Goal: Task Accomplishment & Management: Use online tool/utility

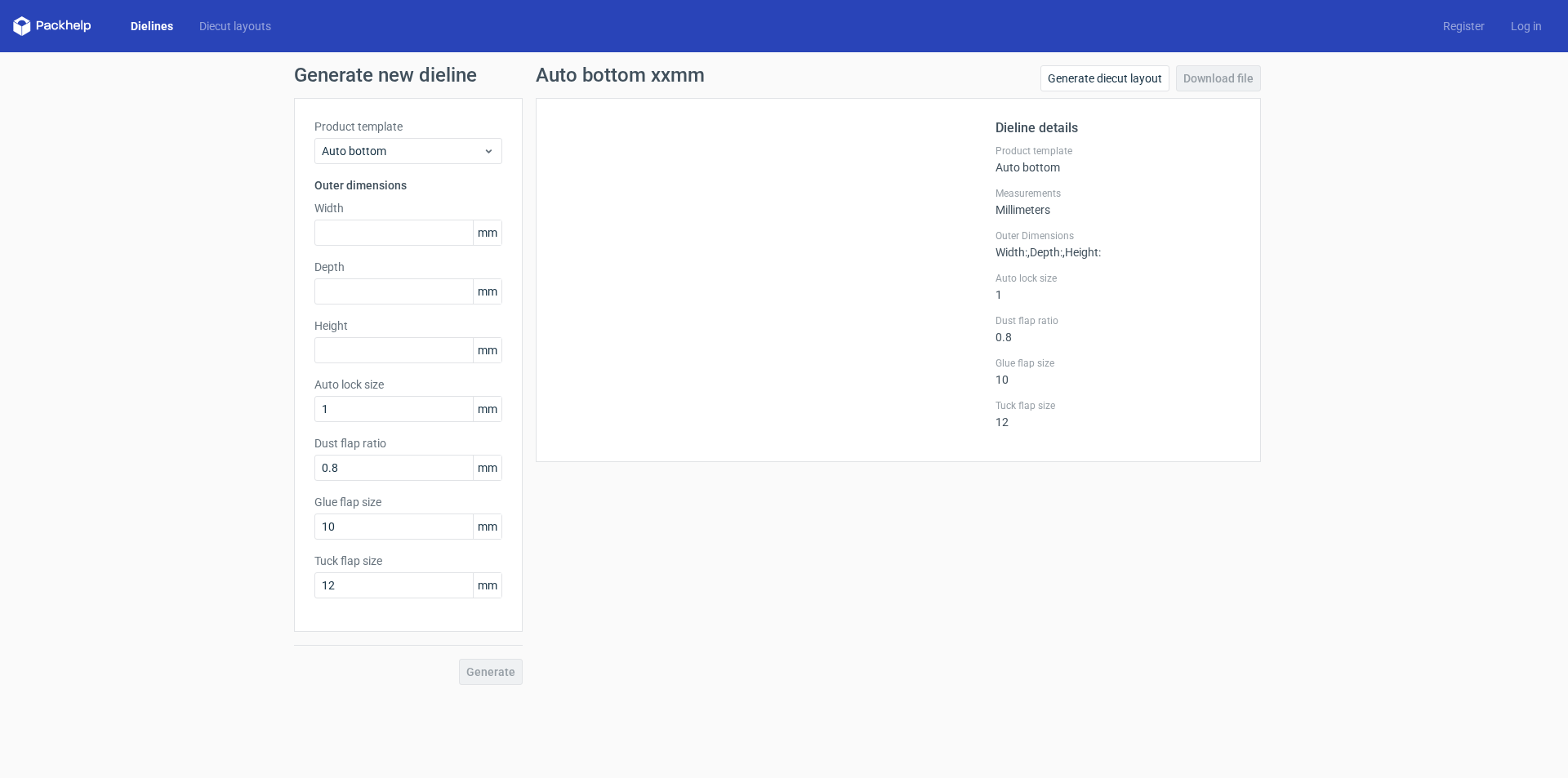
click at [349, 245] on input "text" at bounding box center [408, 232] width 187 height 26
click at [421, 152] on span "Auto bottom" at bounding box center [402, 151] width 161 height 17
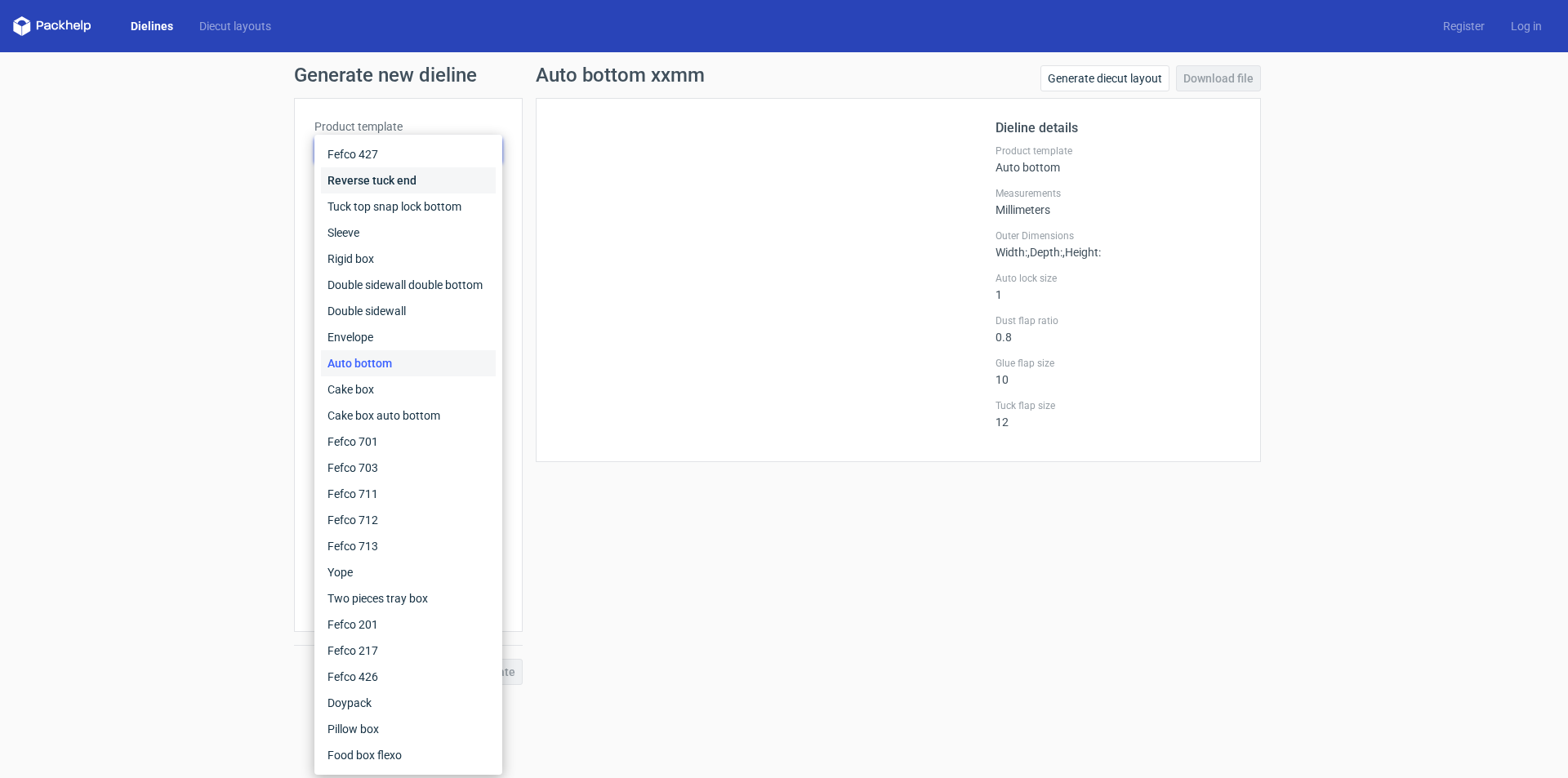
click at [375, 178] on div "Reverse tuck end" at bounding box center [408, 180] width 175 height 26
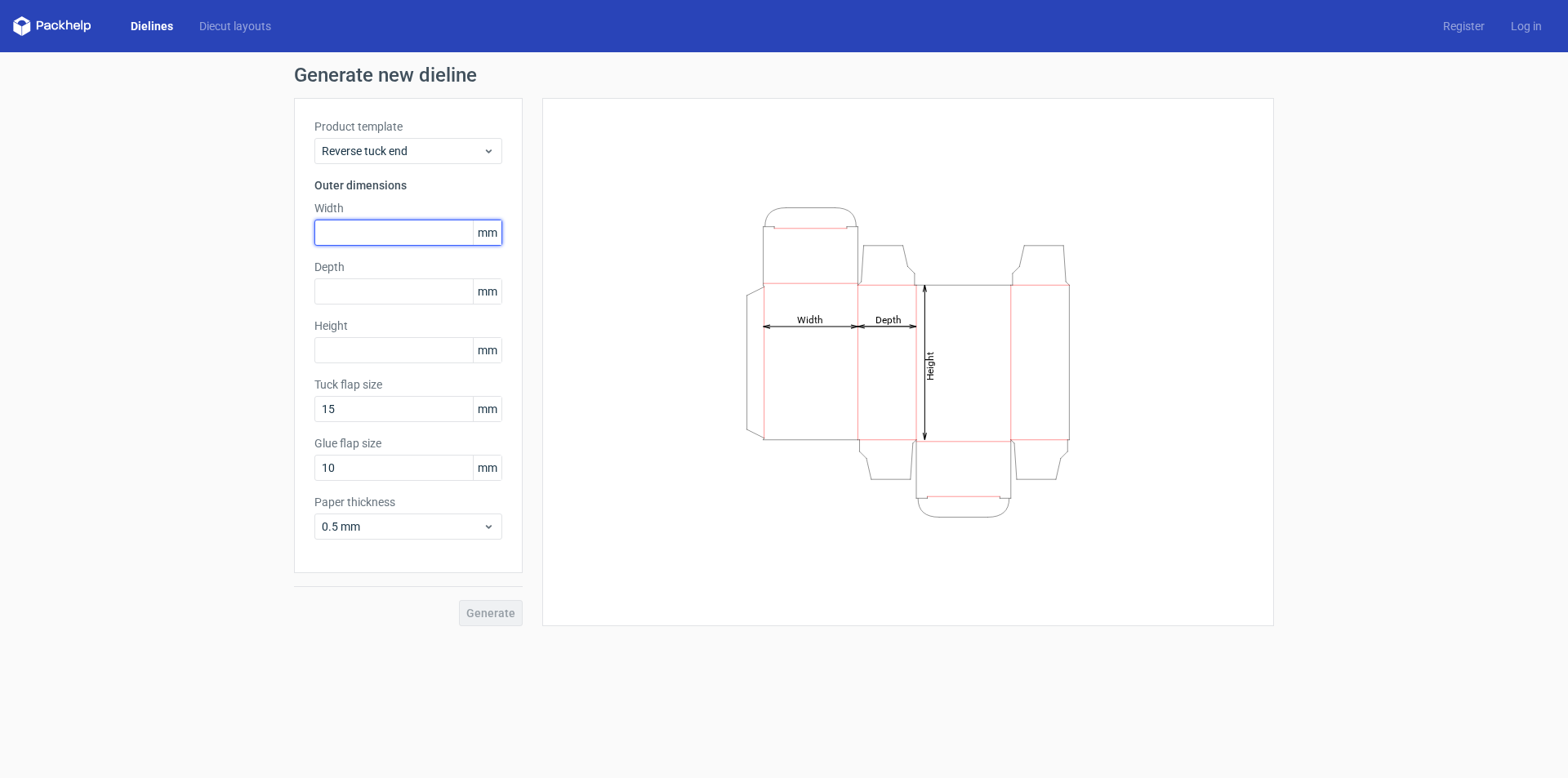
click at [377, 220] on input "text" at bounding box center [408, 232] width 187 height 26
type input "155"
drag, startPoint x: 368, startPoint y: 226, endPoint x: 254, endPoint y: 240, distance: 114.9
click at [254, 240] on div "Generate new dieline Product template Reverse tuck end Outer dimensions Width 1…" at bounding box center [784, 345] width 1568 height 587
click at [345, 333] on label "Height" at bounding box center [408, 326] width 187 height 17
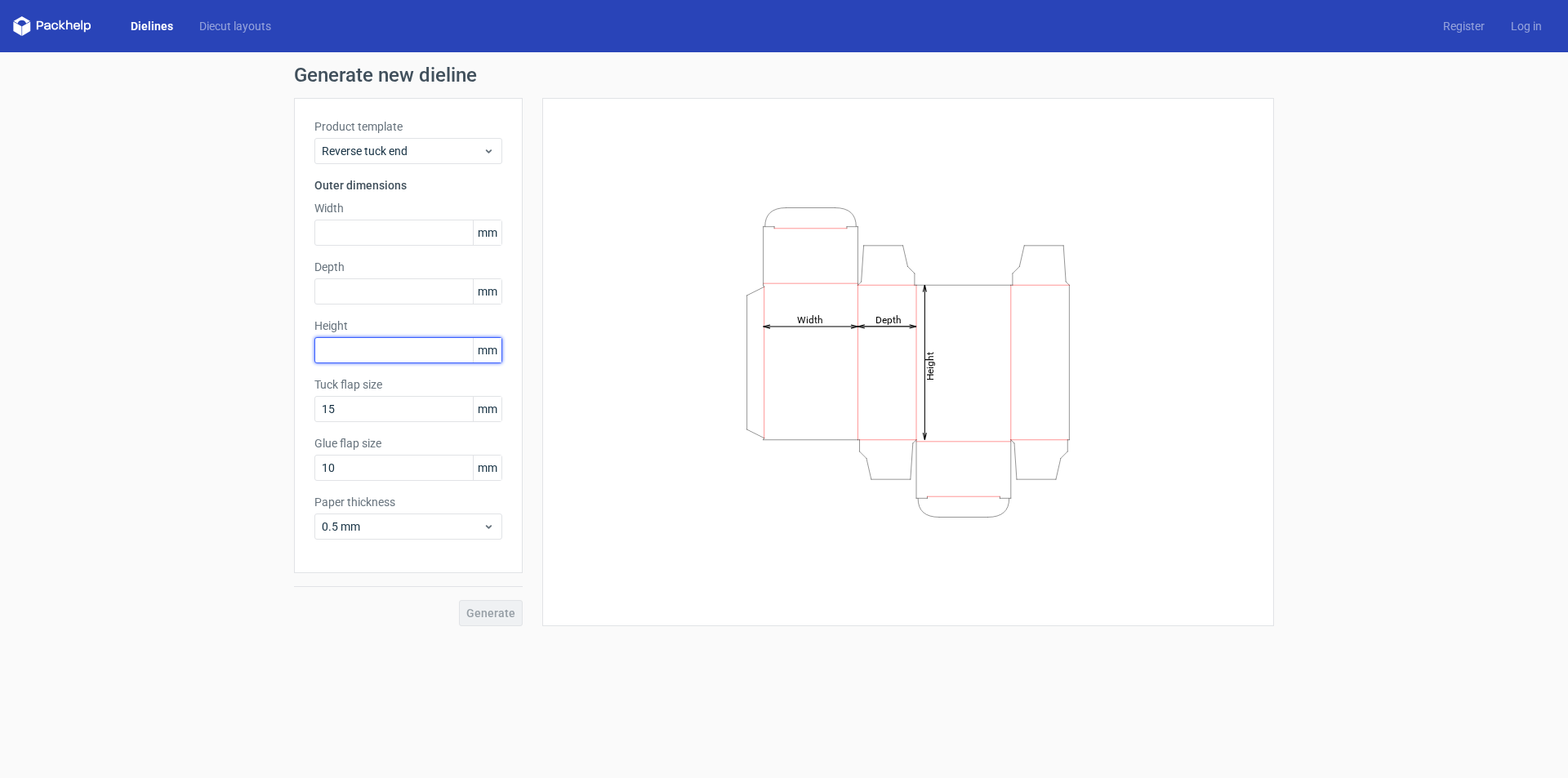
click at [346, 350] on input "text" at bounding box center [408, 350] width 187 height 26
type input "155"
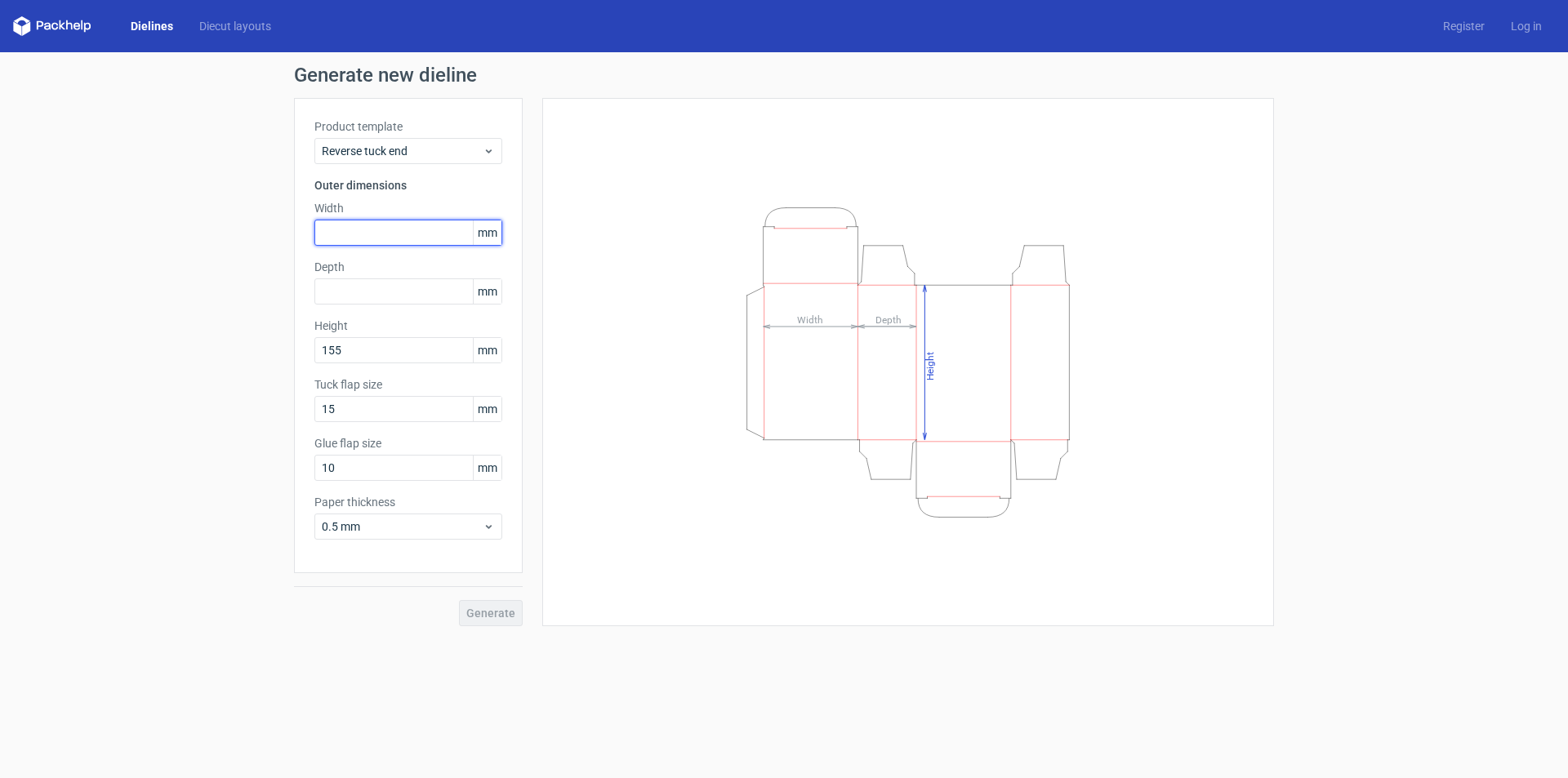
click at [341, 231] on input "text" at bounding box center [408, 232] width 187 height 26
type input "125"
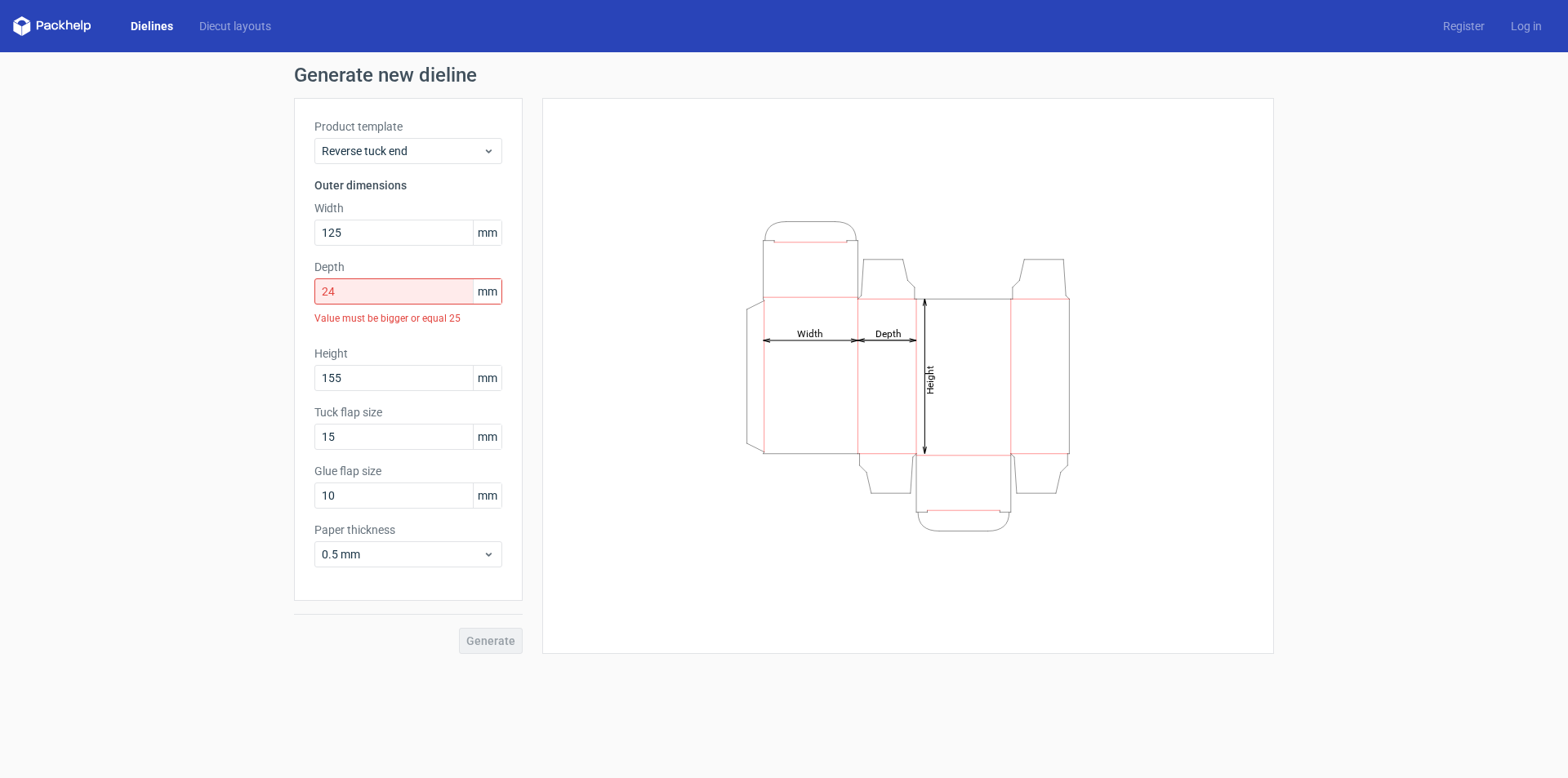
click at [491, 612] on div "Generate" at bounding box center [408, 627] width 229 height 53
click at [347, 282] on input "24" at bounding box center [408, 291] width 187 height 26
drag, startPoint x: 366, startPoint y: 295, endPoint x: 201, endPoint y: 330, distance: 168.7
click at [201, 330] on div "Generate new dieline Product template Reverse tuck end Outer dimensions Width 1…" at bounding box center [784, 359] width 1568 height 615
click at [367, 296] on input "24" at bounding box center [408, 291] width 187 height 26
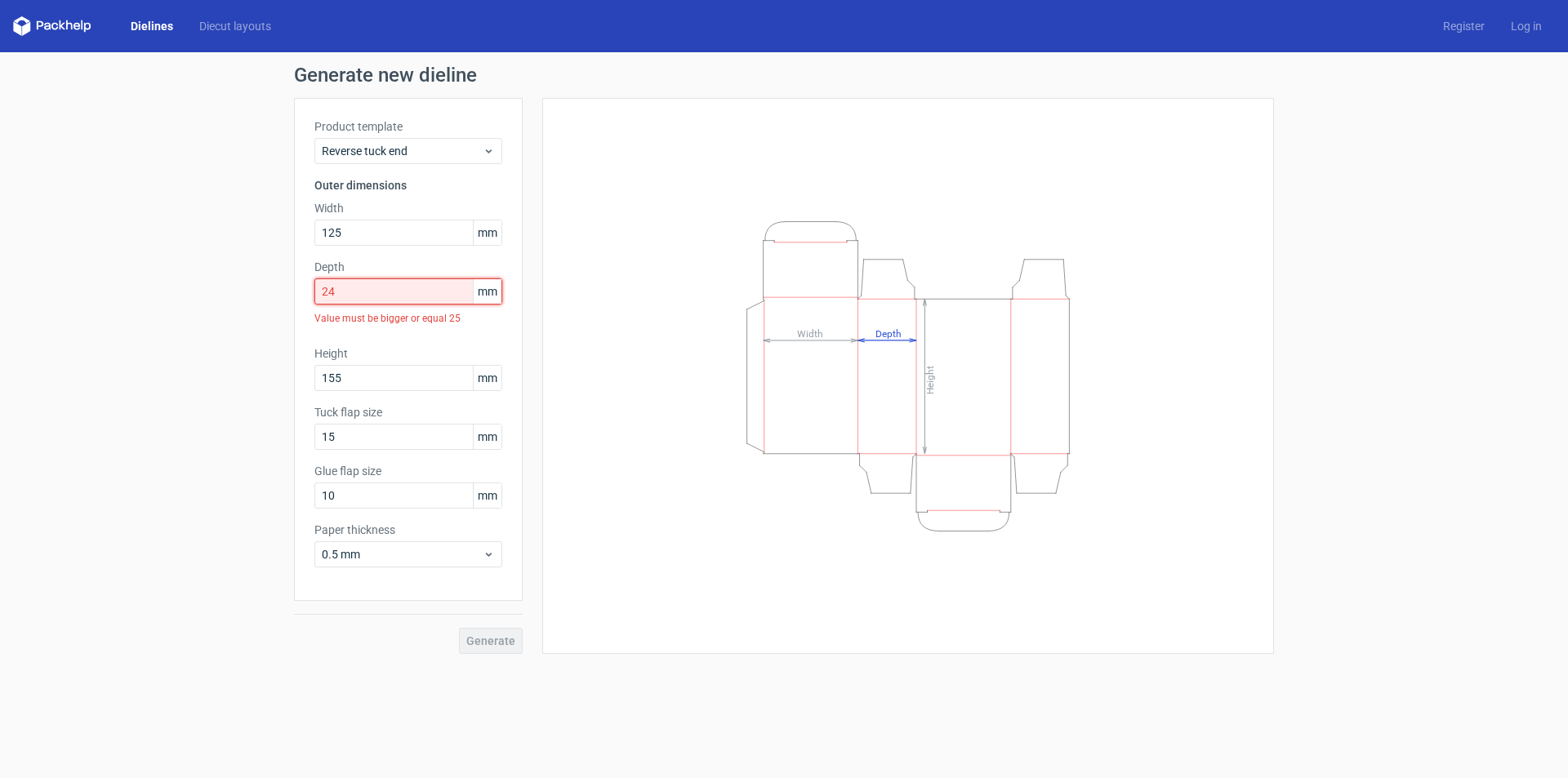
drag, startPoint x: 368, startPoint y: 289, endPoint x: 293, endPoint y: 297, distance: 75.4
click at [293, 297] on div "Generate new dieline Product template Reverse tuck end Outer dimensions Width 1…" at bounding box center [784, 359] width 1568 height 615
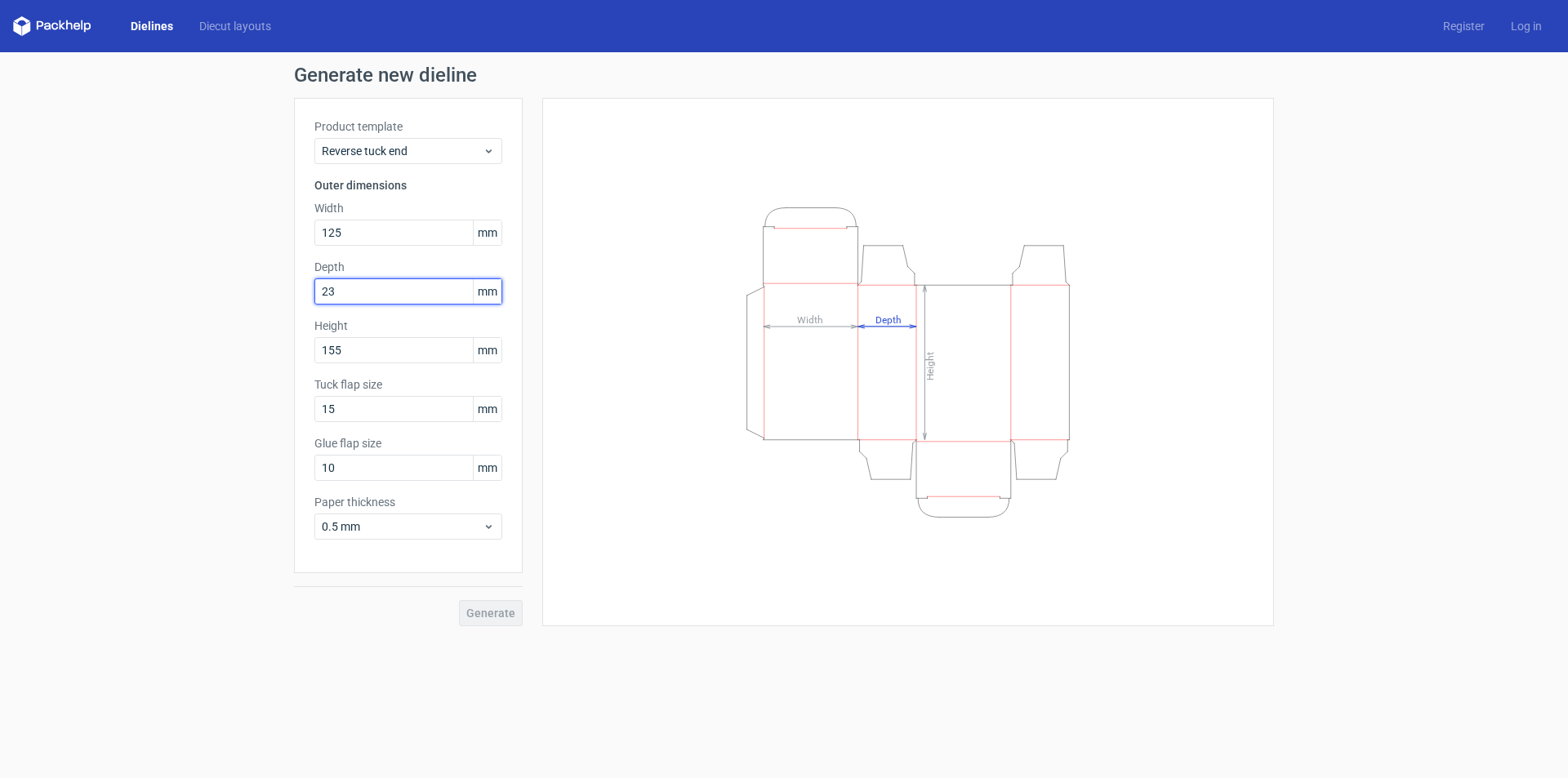
type input "2"
type input "25"
click at [459, 600] on button "Generate" at bounding box center [490, 613] width 63 height 26
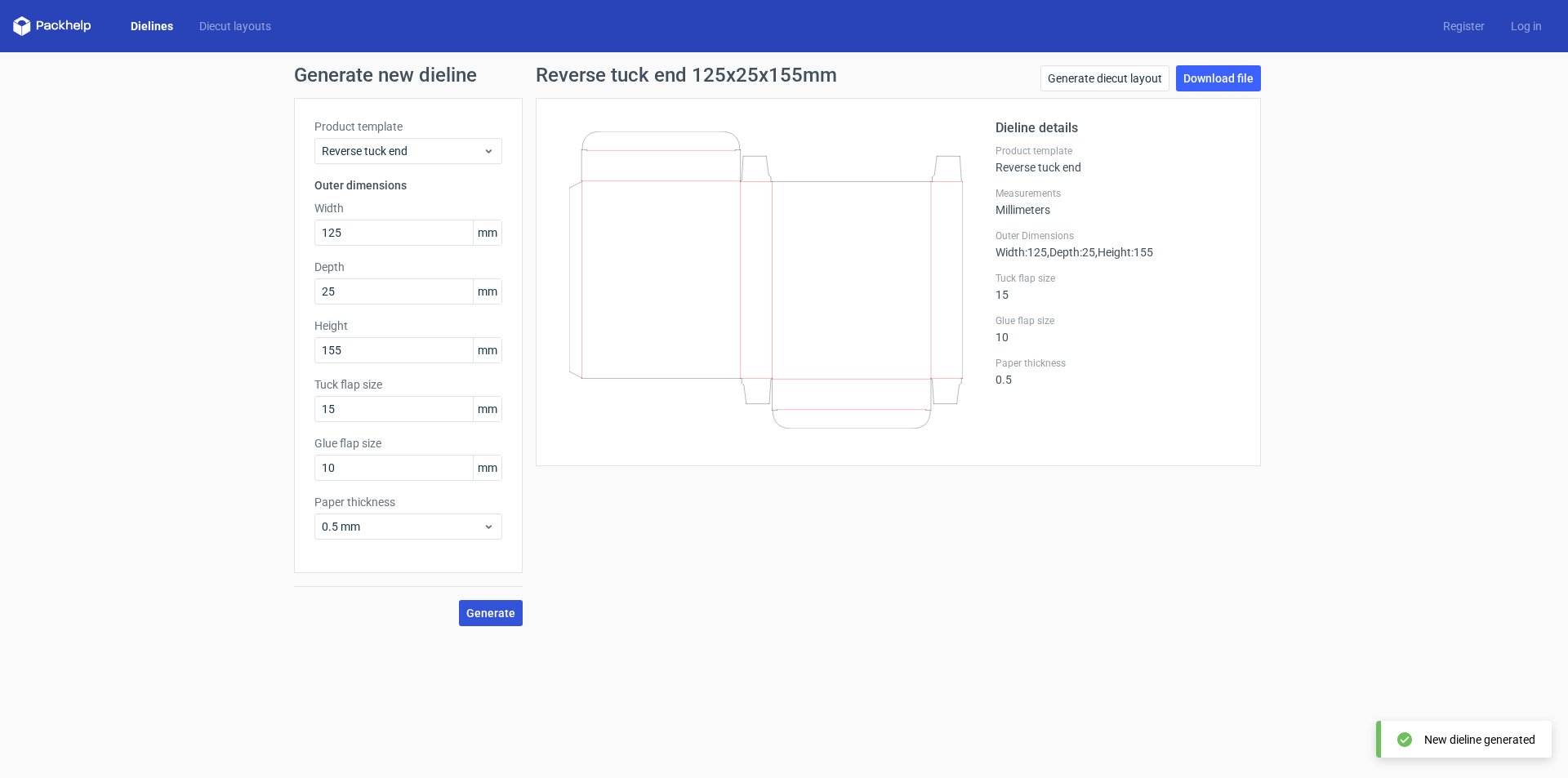
click at [503, 603] on button "Generate" at bounding box center [490, 613] width 63 height 26
click at [1234, 64] on div "Generate new dieline Product template Reverse tuck end Outer dimensions Width 1…" at bounding box center [784, 345] width 1568 height 587
click at [1215, 75] on link "Download file" at bounding box center [1218, 78] width 85 height 26
click at [355, 347] on input "155" at bounding box center [408, 350] width 187 height 26
click at [267, 339] on div "Generate new dieline Product template Reverse tuck end Outer dimensions Width 1…" at bounding box center [784, 345] width 1568 height 587
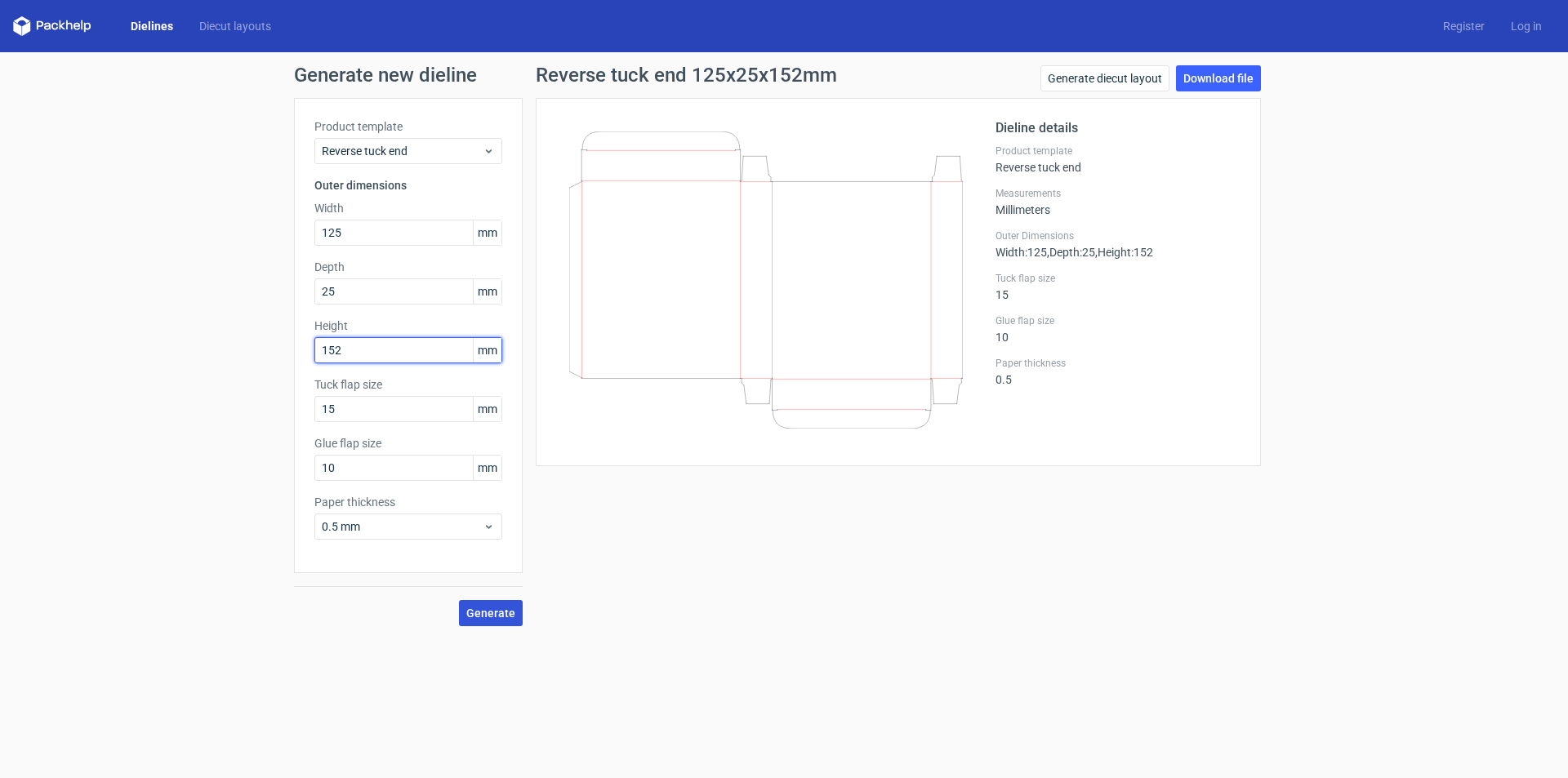
type input "152"
click at [491, 616] on span "Generate" at bounding box center [490, 613] width 49 height 11
click at [1210, 80] on link "Download file" at bounding box center [1218, 78] width 85 height 26
